Goal: Book appointment/travel/reservation

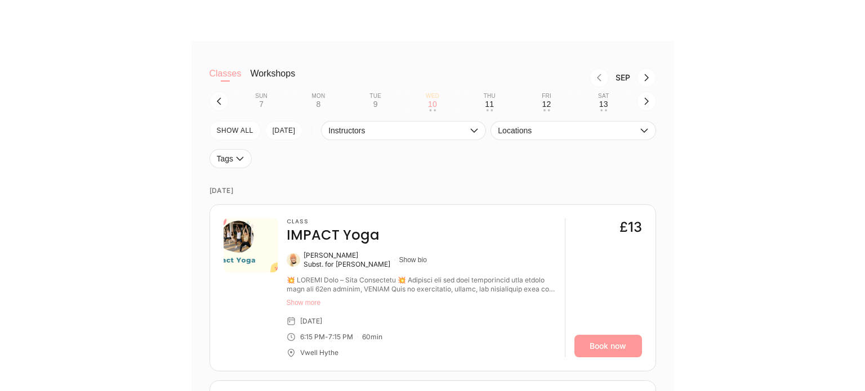
scroll to position [315, 0]
click at [645, 100] on icon "button" at bounding box center [646, 100] width 9 height 9
click at [431, 104] on div "17" at bounding box center [432, 103] width 9 height 9
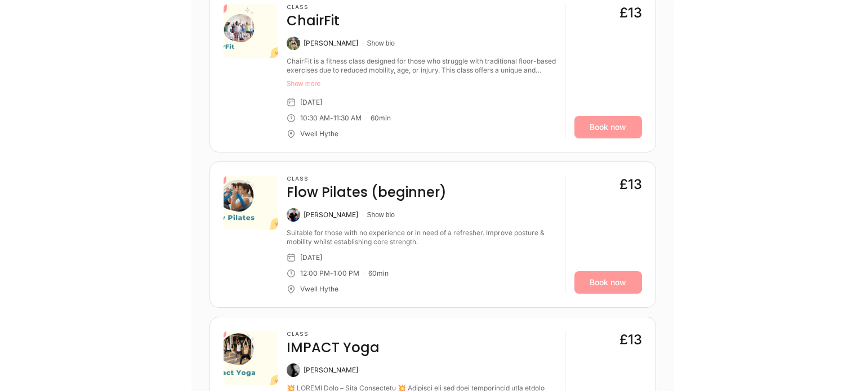
scroll to position [660, 0]
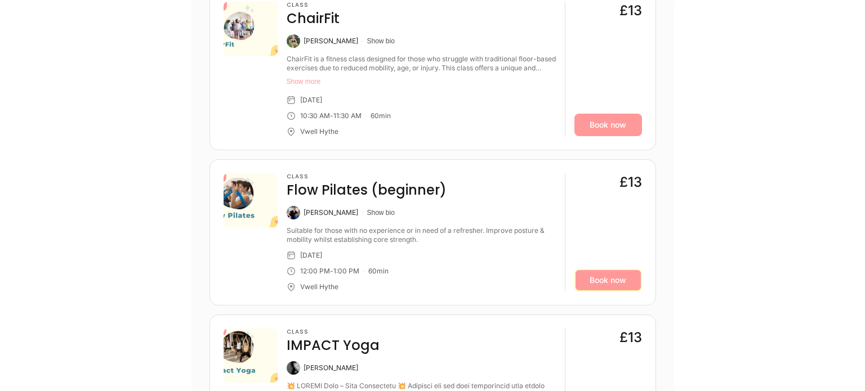
click at [594, 278] on link "Book now" at bounding box center [608, 280] width 68 height 23
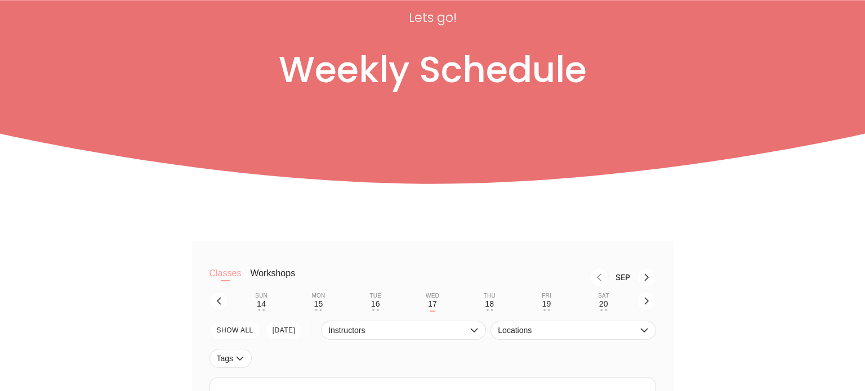
scroll to position [0, 0]
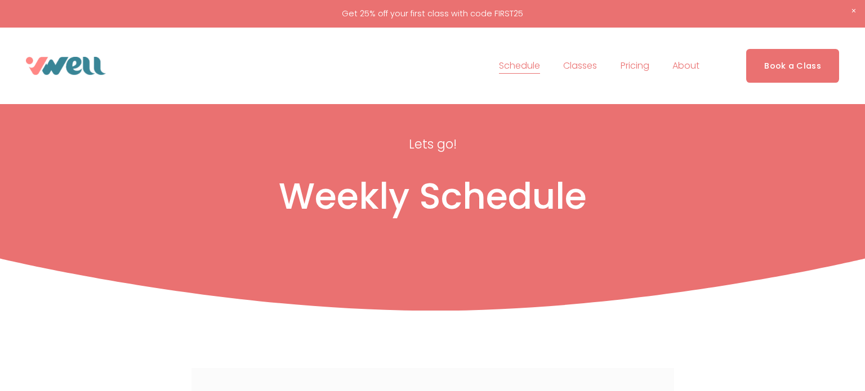
click at [0, 0] on span "FAQs" at bounding box center [0, 0] width 0 height 0
click at [518, 69] on link "Schedule" at bounding box center [519, 66] width 41 height 18
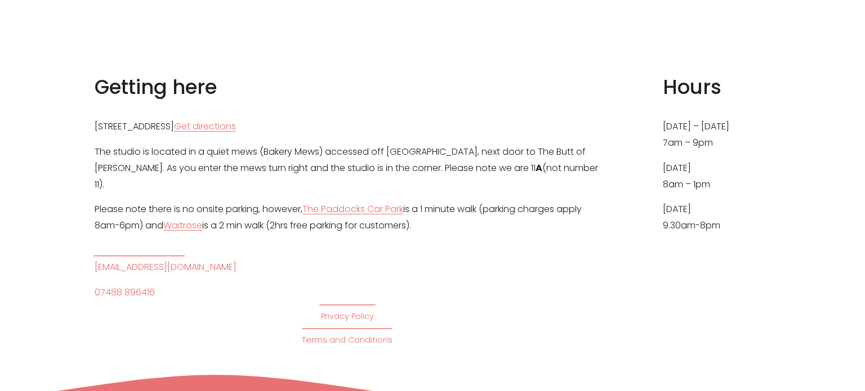
scroll to position [4983, 0]
